Goal: Information Seeking & Learning: Learn about a topic

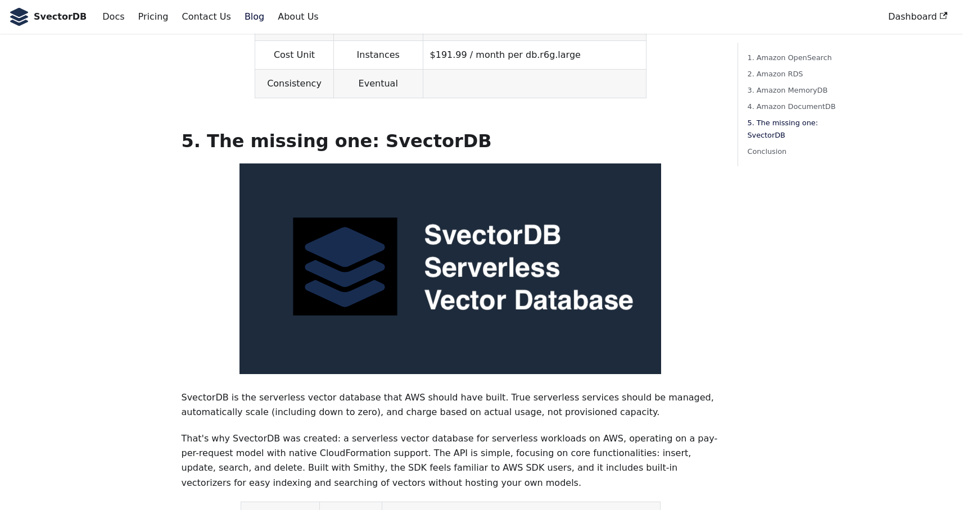
scroll to position [2623, 0]
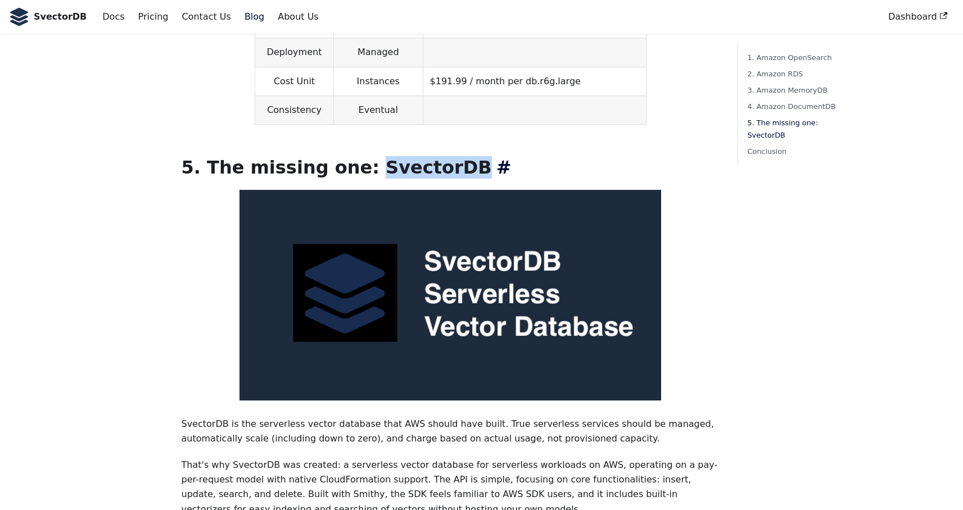
drag, startPoint x: 348, startPoint y: 137, endPoint x: 429, endPoint y: 137, distance: 80.9
click at [429, 156] on h2 "5. The missing one: SvectorDB ​" at bounding box center [450, 167] width 538 height 22
copy h2 "SvectorDB"
